Goal: Communication & Community: Answer question/provide support

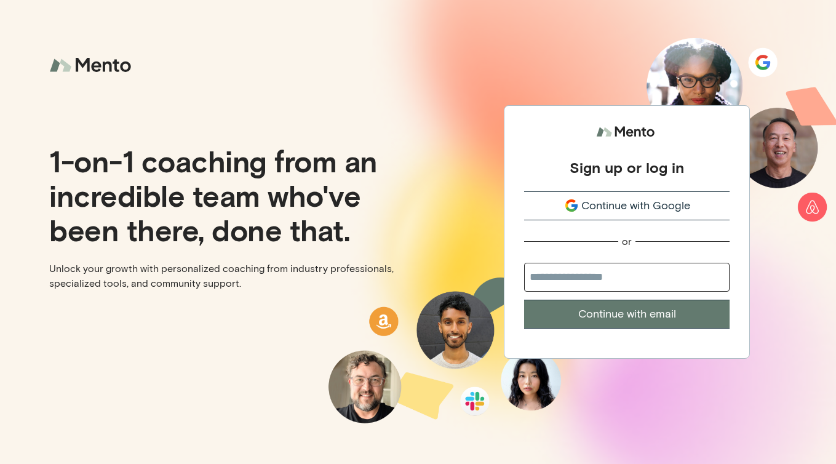
click at [590, 207] on span "Continue with Google" at bounding box center [636, 206] width 109 height 17
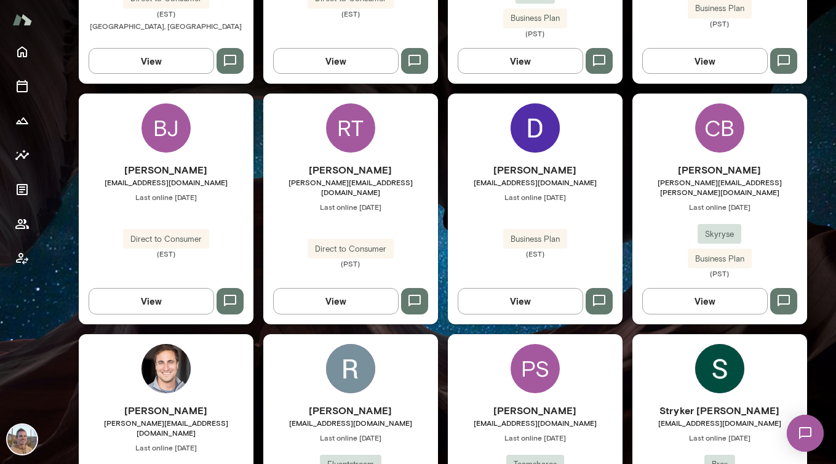
scroll to position [540, 0]
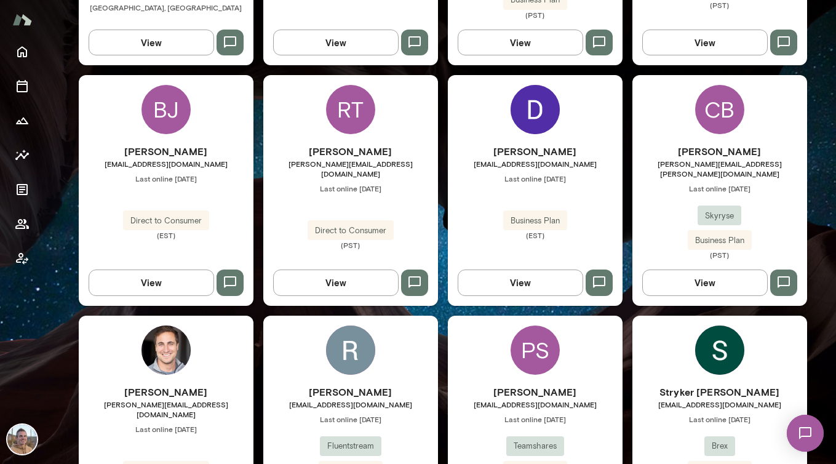
click at [678, 131] on div "CB Chad Bickel chad.bickel@skyryse.com Last online April 9 Skyryse Business Pla…" at bounding box center [720, 190] width 175 height 230
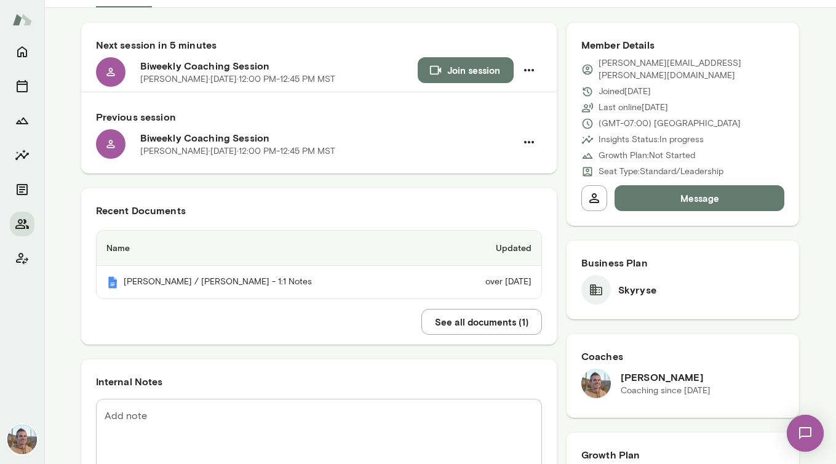
scroll to position [186, 0]
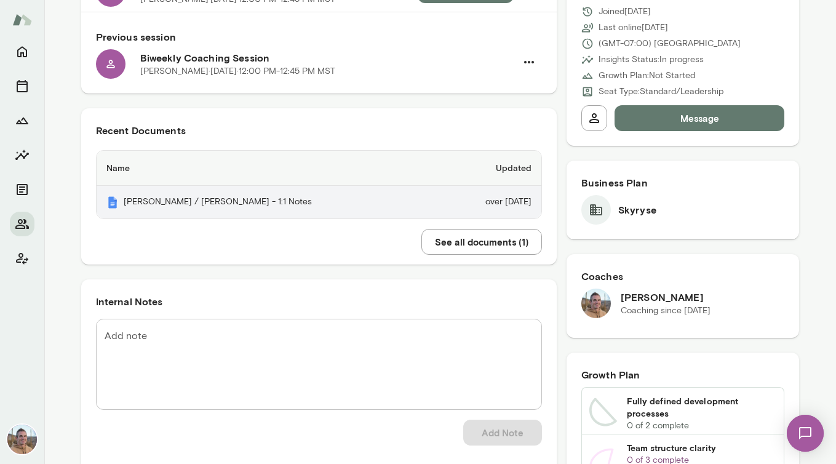
click at [302, 214] on th "Chad / Adam - 1:1 Notes" at bounding box center [269, 202] width 345 height 33
